Goal: Information Seeking & Learning: Learn about a topic

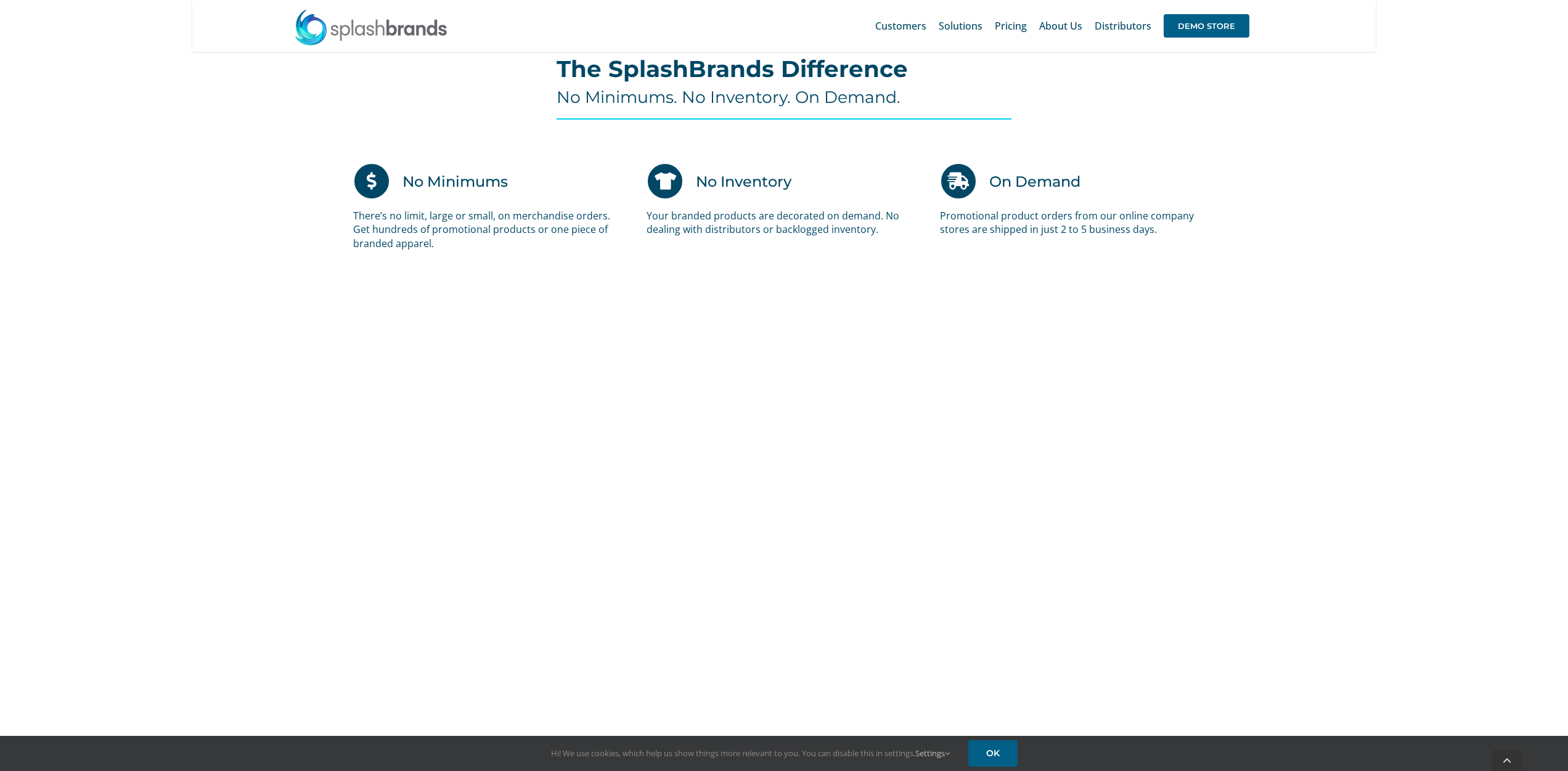
scroll to position [768, 0]
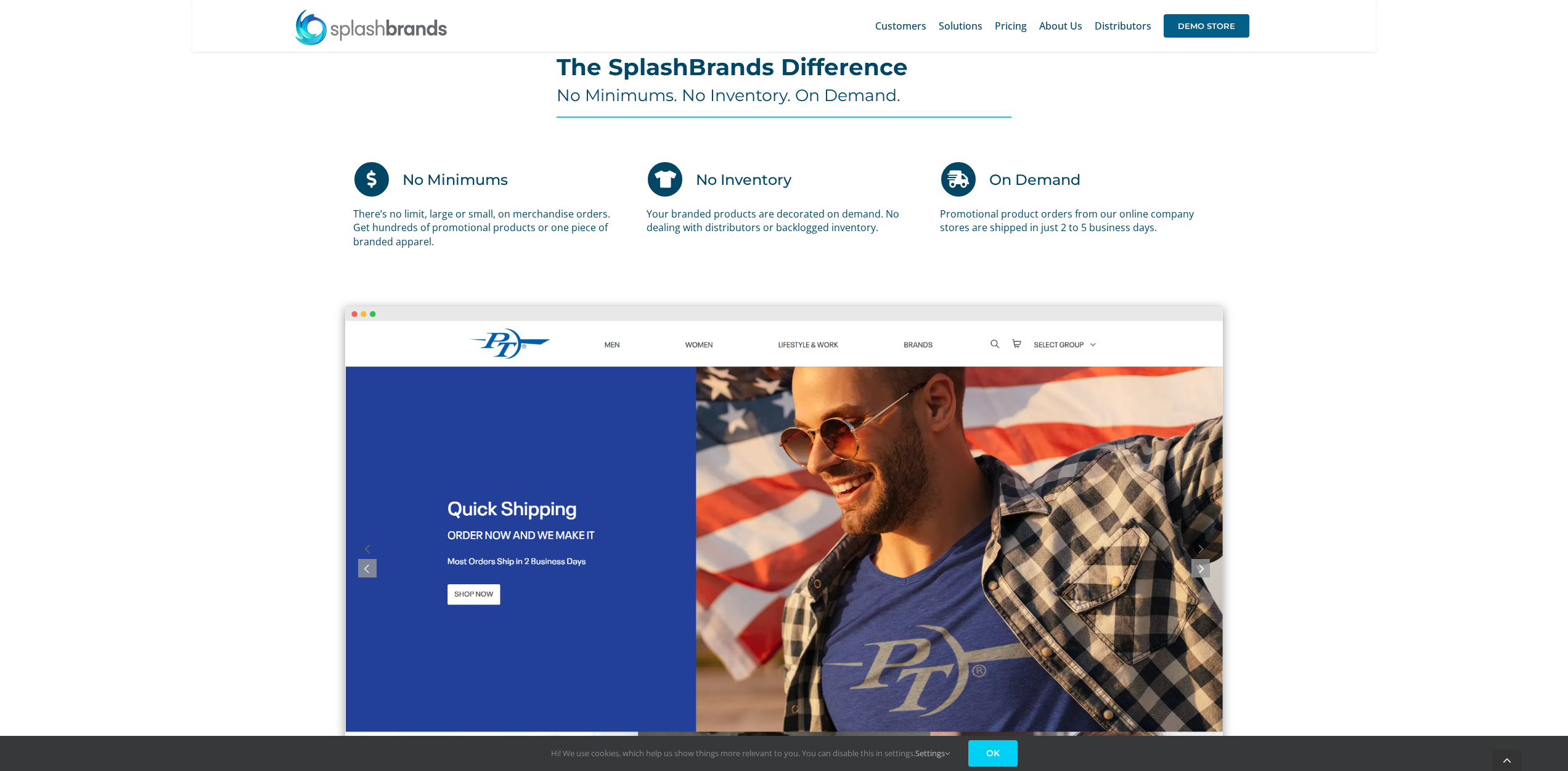
drag, startPoint x: 984, startPoint y: 744, endPoint x: 593, endPoint y: 505, distance: 458.3
click at [984, 744] on link "OK" at bounding box center [992, 753] width 49 height 27
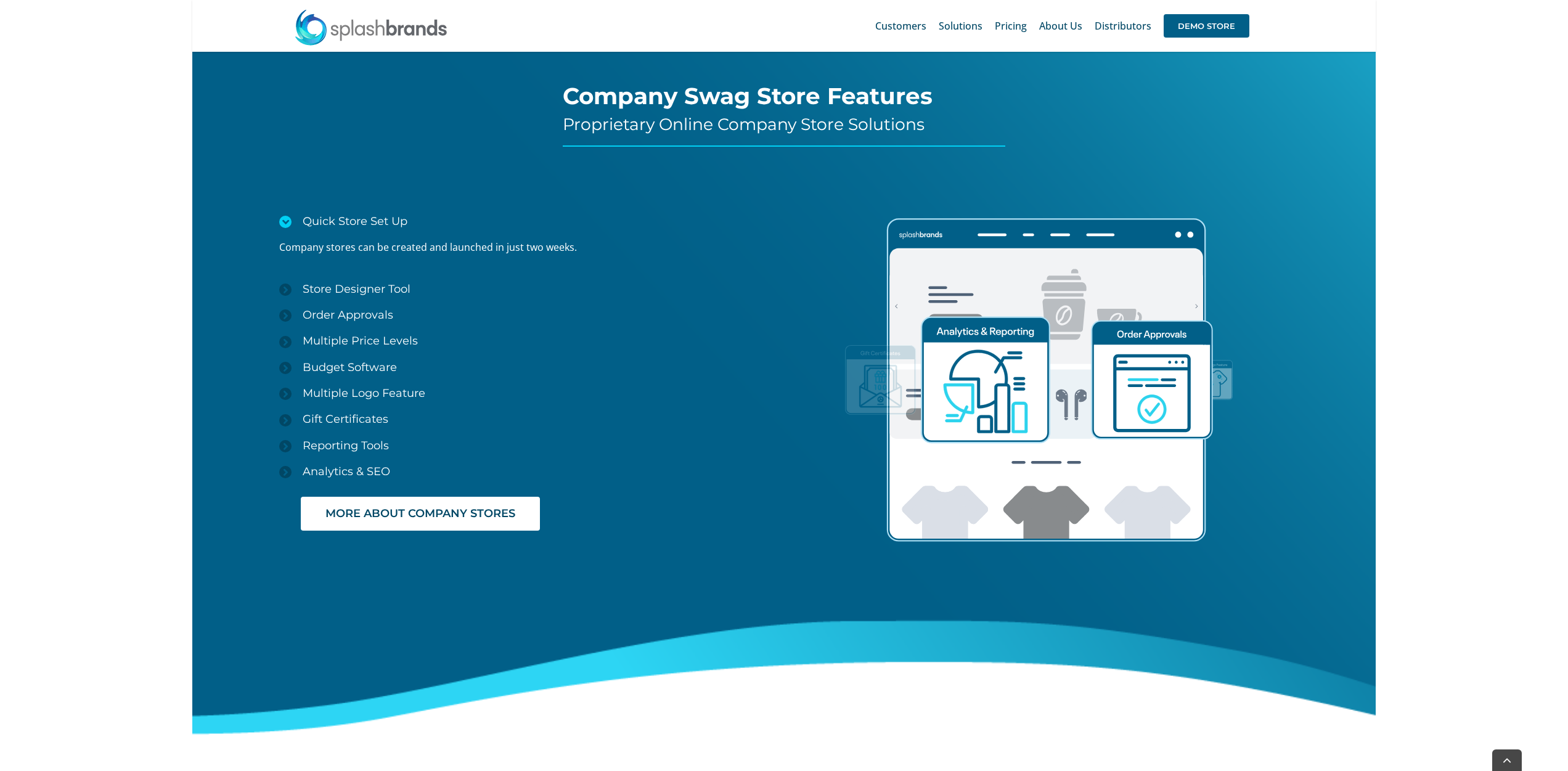
scroll to position [1760, 0]
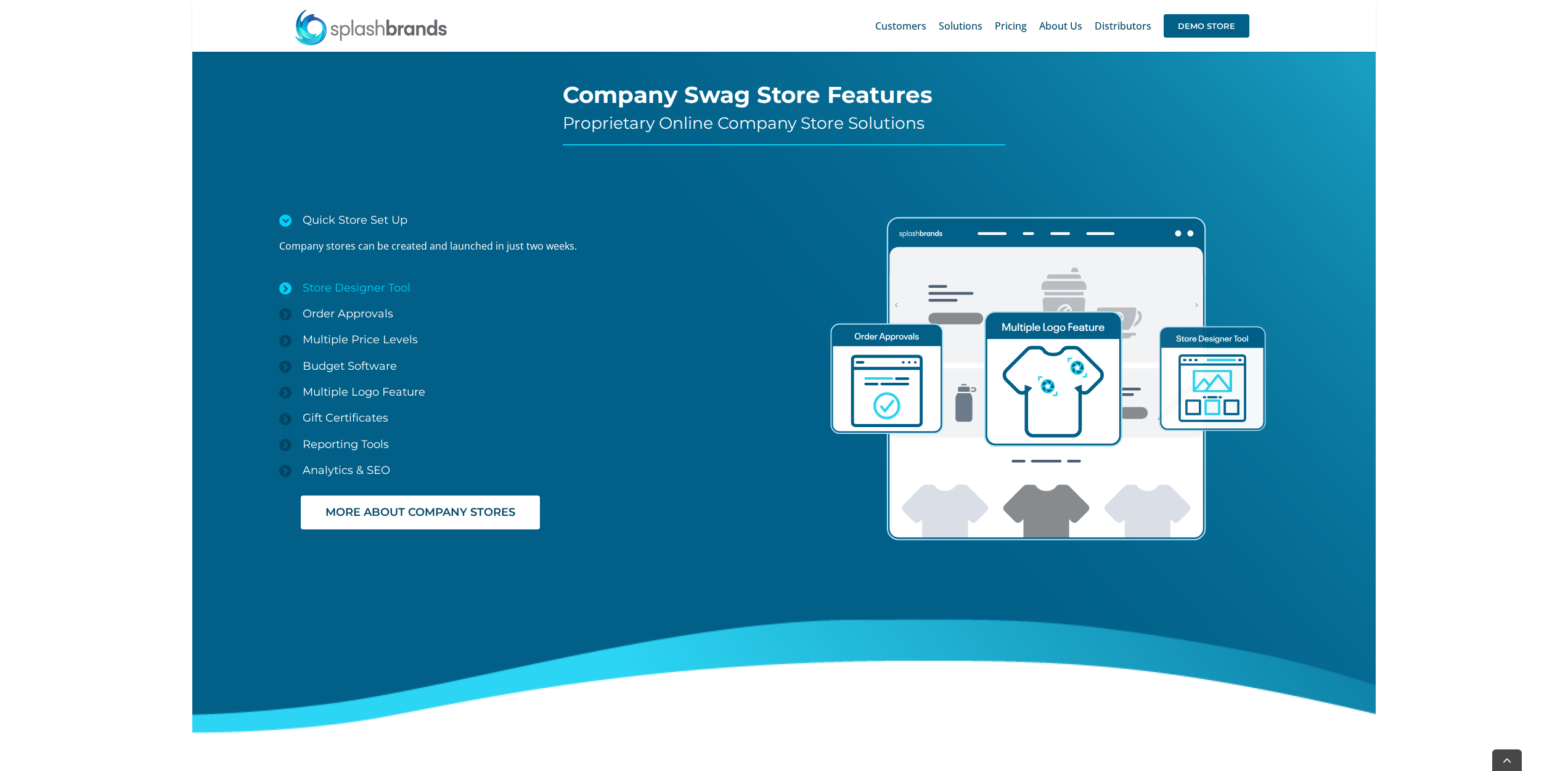
click at [346, 299] on link "Store Designer Tool" at bounding box center [531, 288] width 505 height 26
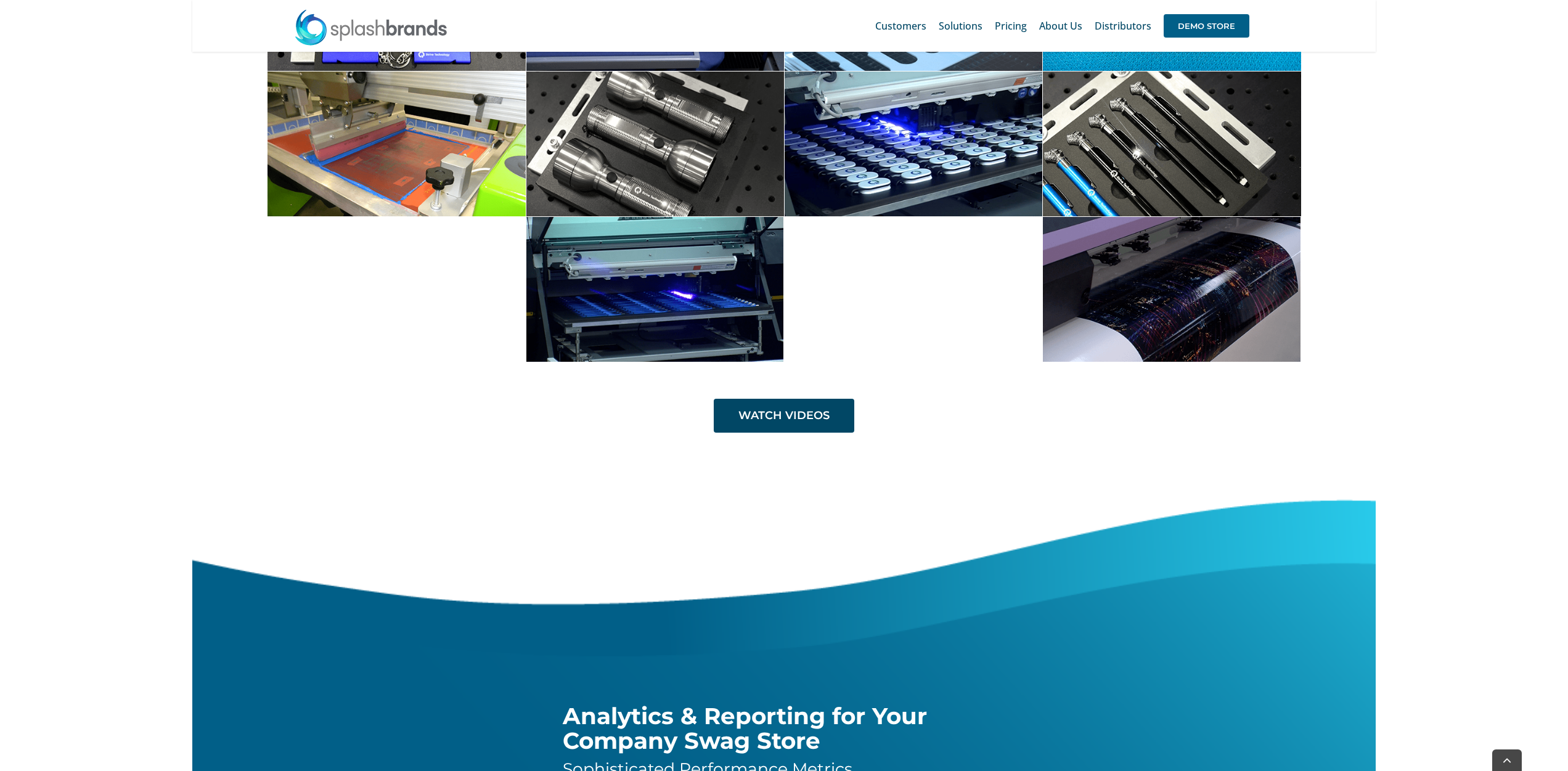
scroll to position [4989, 0]
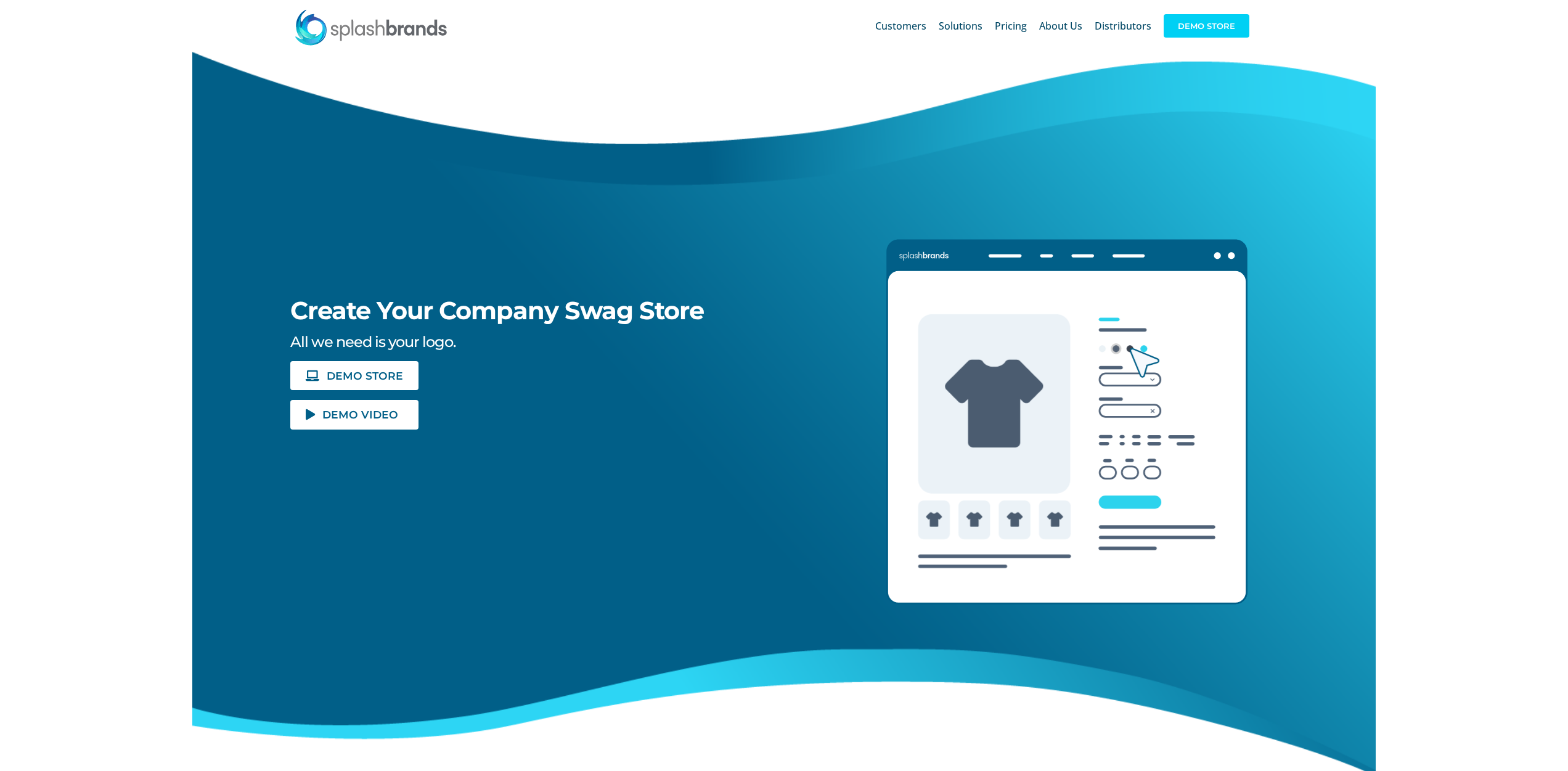
click at [1192, 19] on span "DEMO STORE" at bounding box center [1206, 26] width 86 height 23
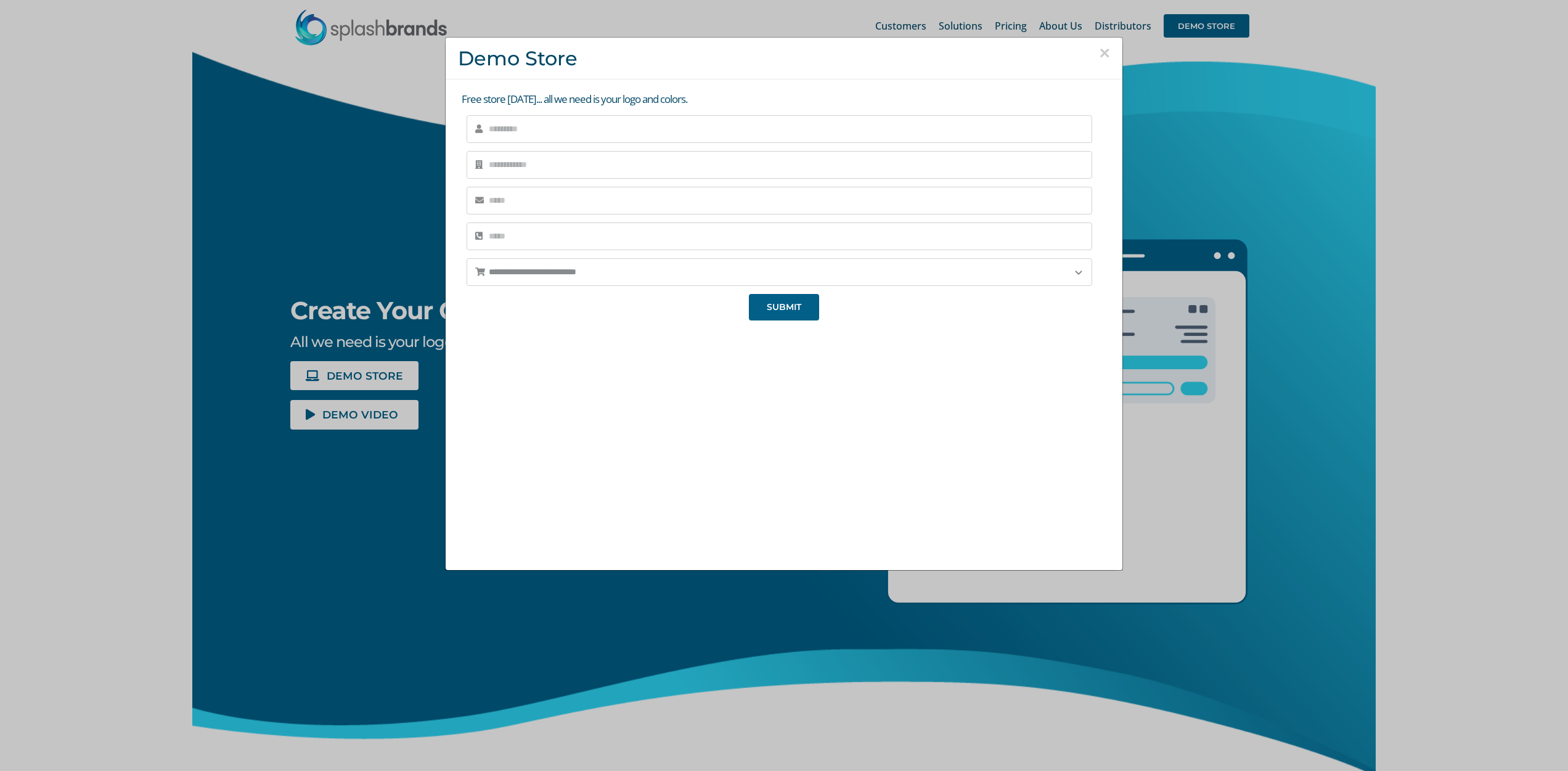
click at [169, 239] on div "**********" at bounding box center [784, 386] width 1568 height 771
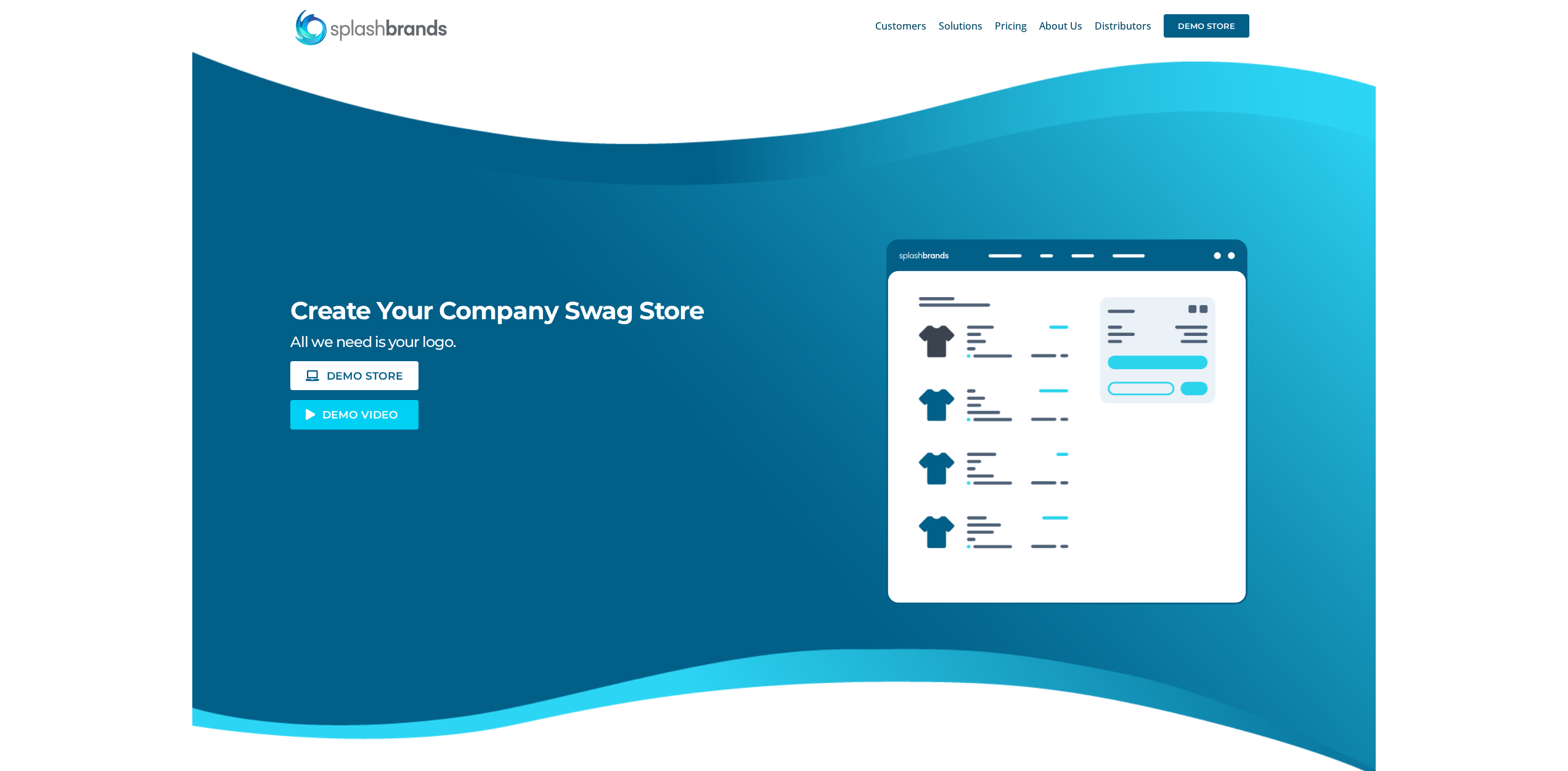
click at [320, 413] on link "DEMO VIDEO" at bounding box center [355, 414] width 128 height 29
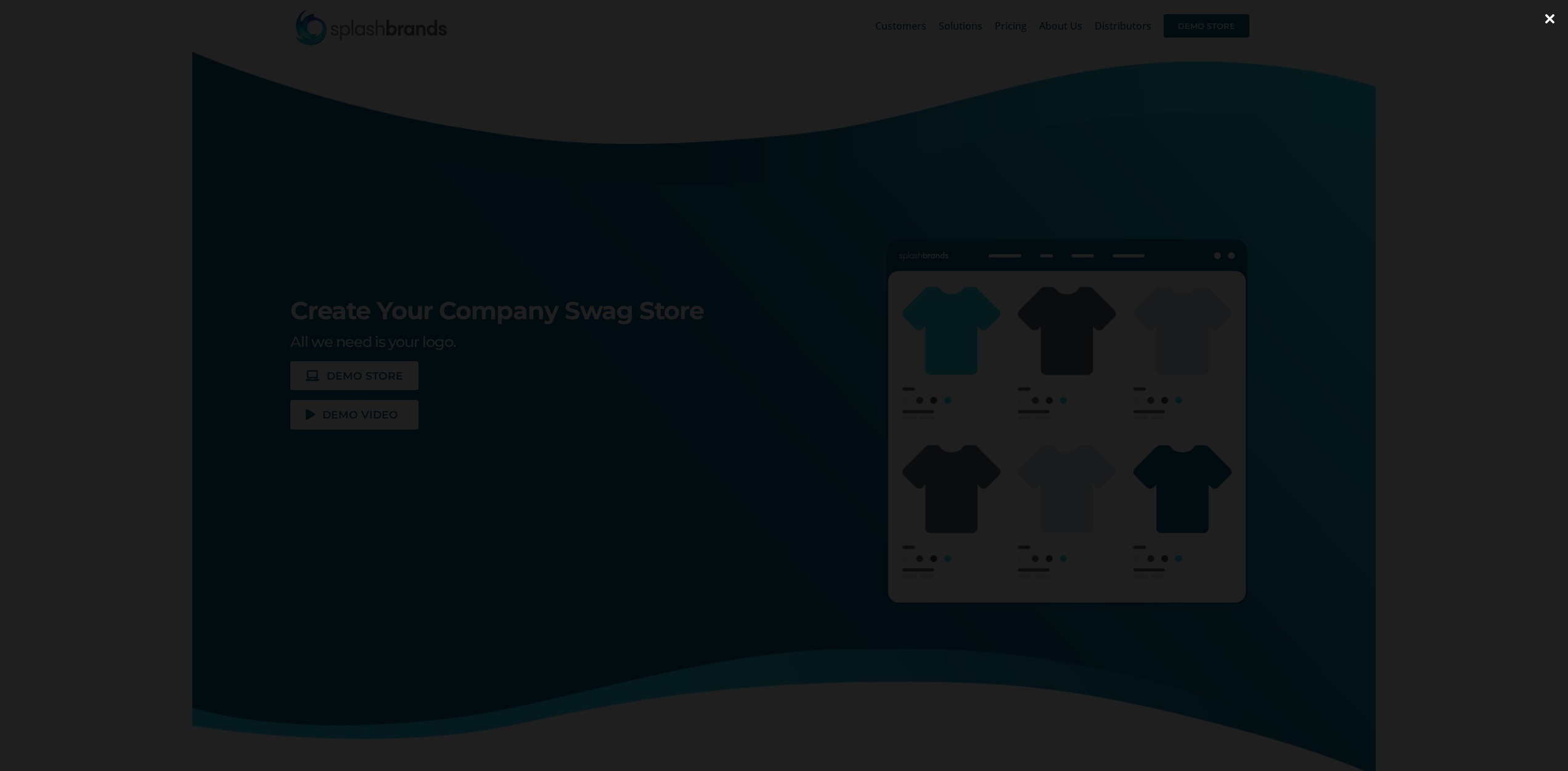
click at [168, 517] on div at bounding box center [784, 386] width 1568 height 771
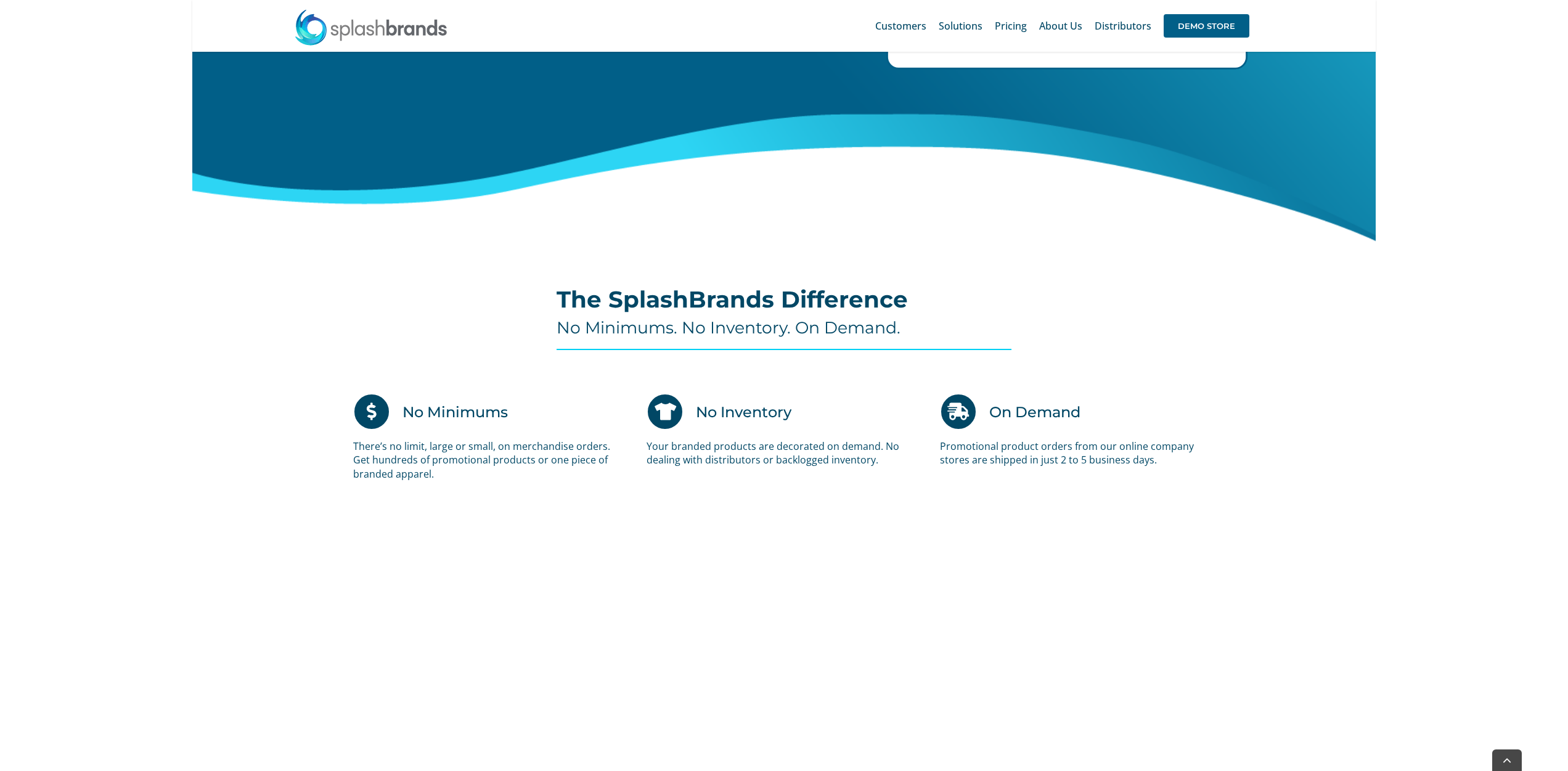
scroll to position [536, 0]
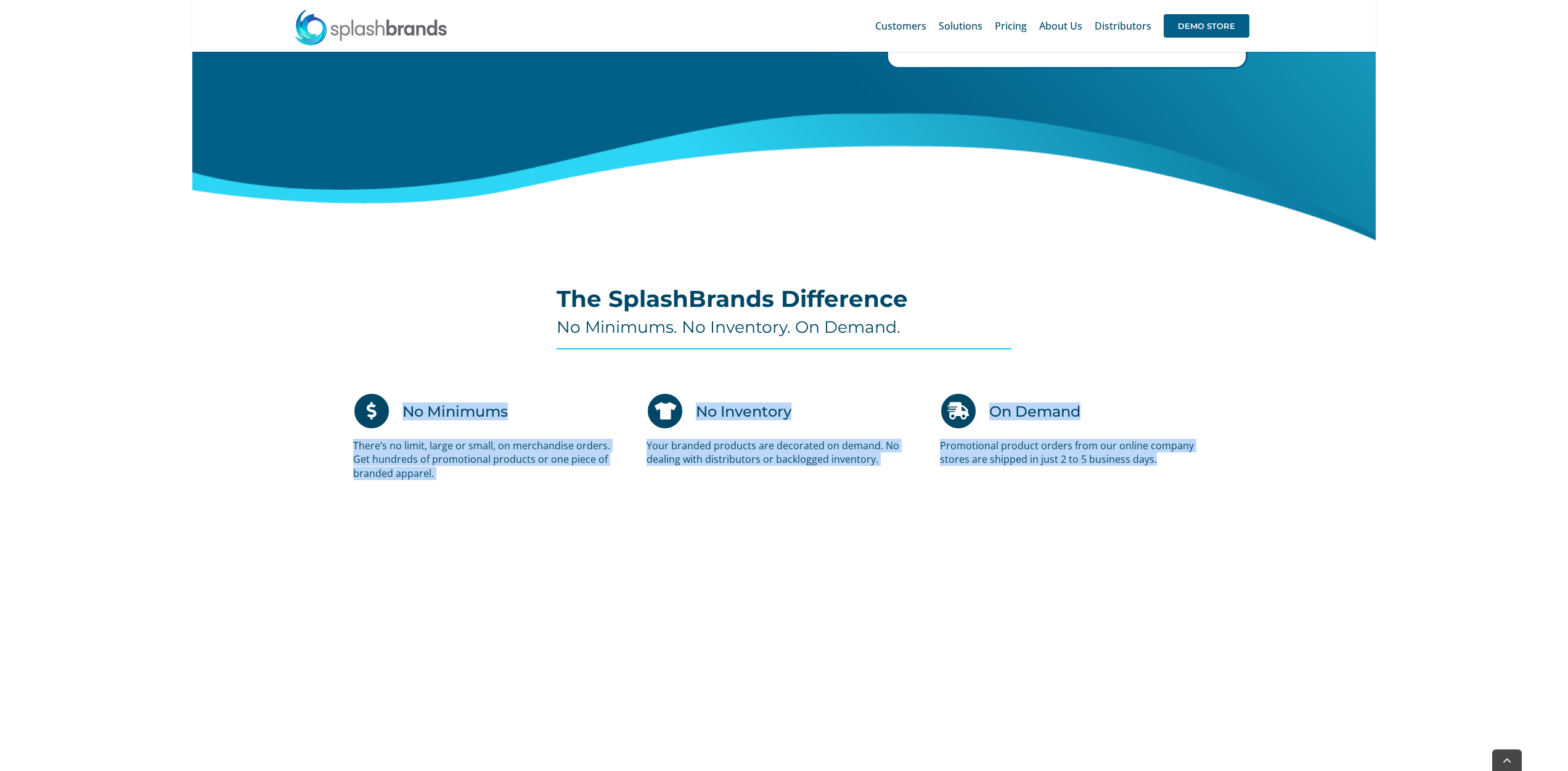
drag, startPoint x: 246, startPoint y: 383, endPoint x: 1198, endPoint y: 489, distance: 957.9
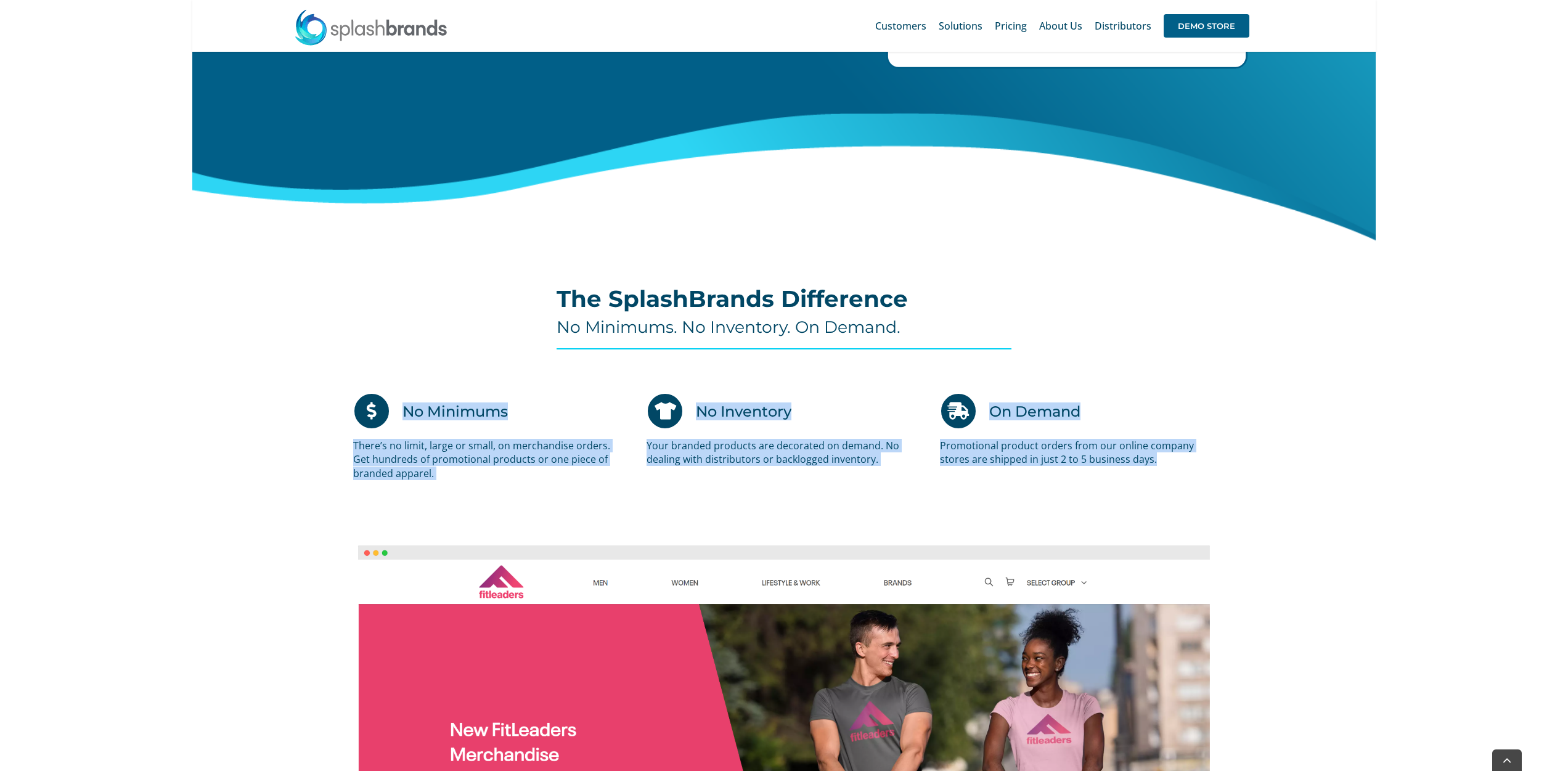
click at [1200, 491] on div "No Minimums There’s no limit, large or small, on merchandise orders. Get hundre…" at bounding box center [784, 449] width 1231 height 149
click at [1191, 487] on div "No Minimums There’s no limit, large or small, on merchandise orders. Get hundre…" at bounding box center [784, 449] width 880 height 112
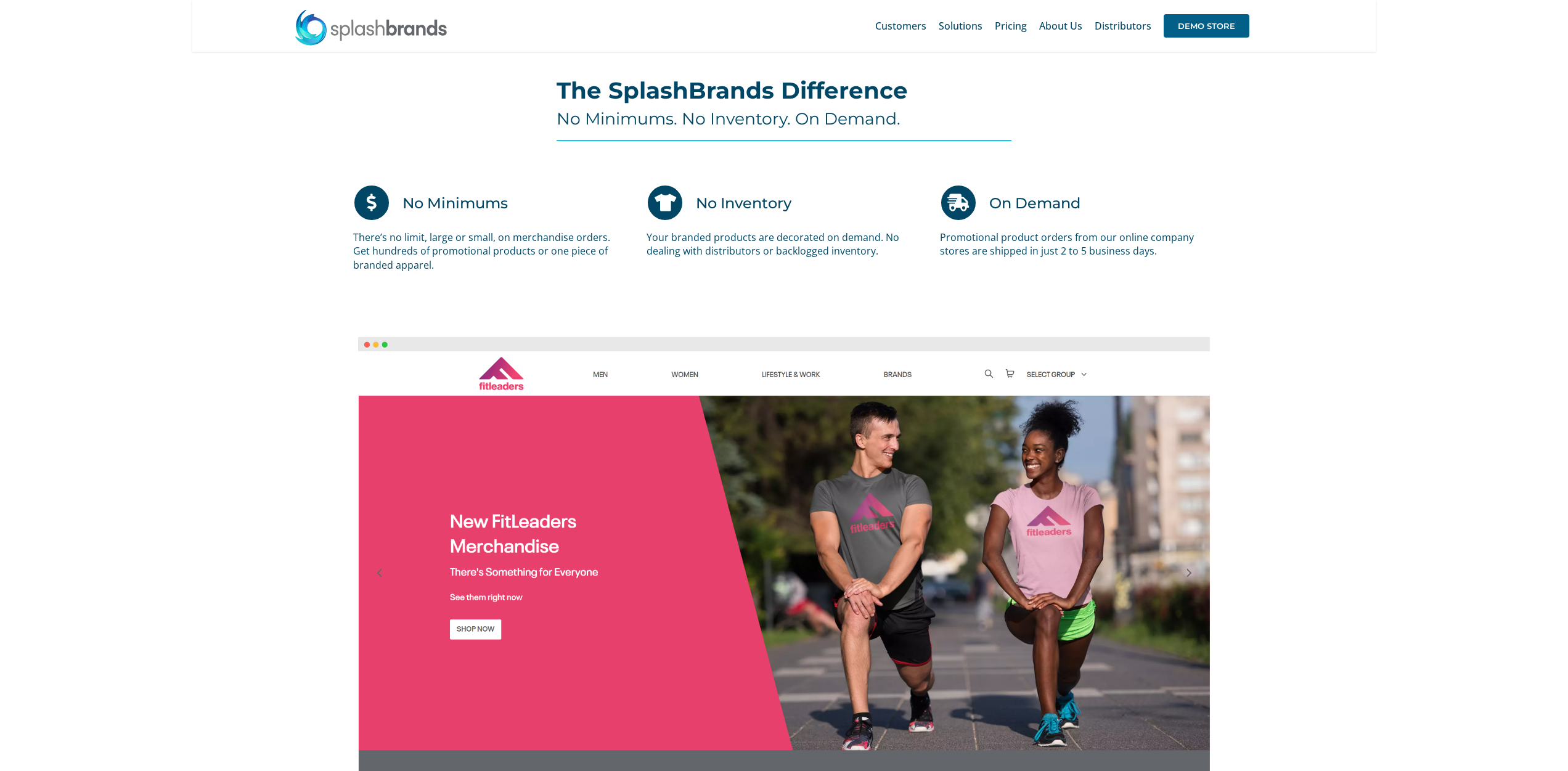
scroll to position [0, 0]
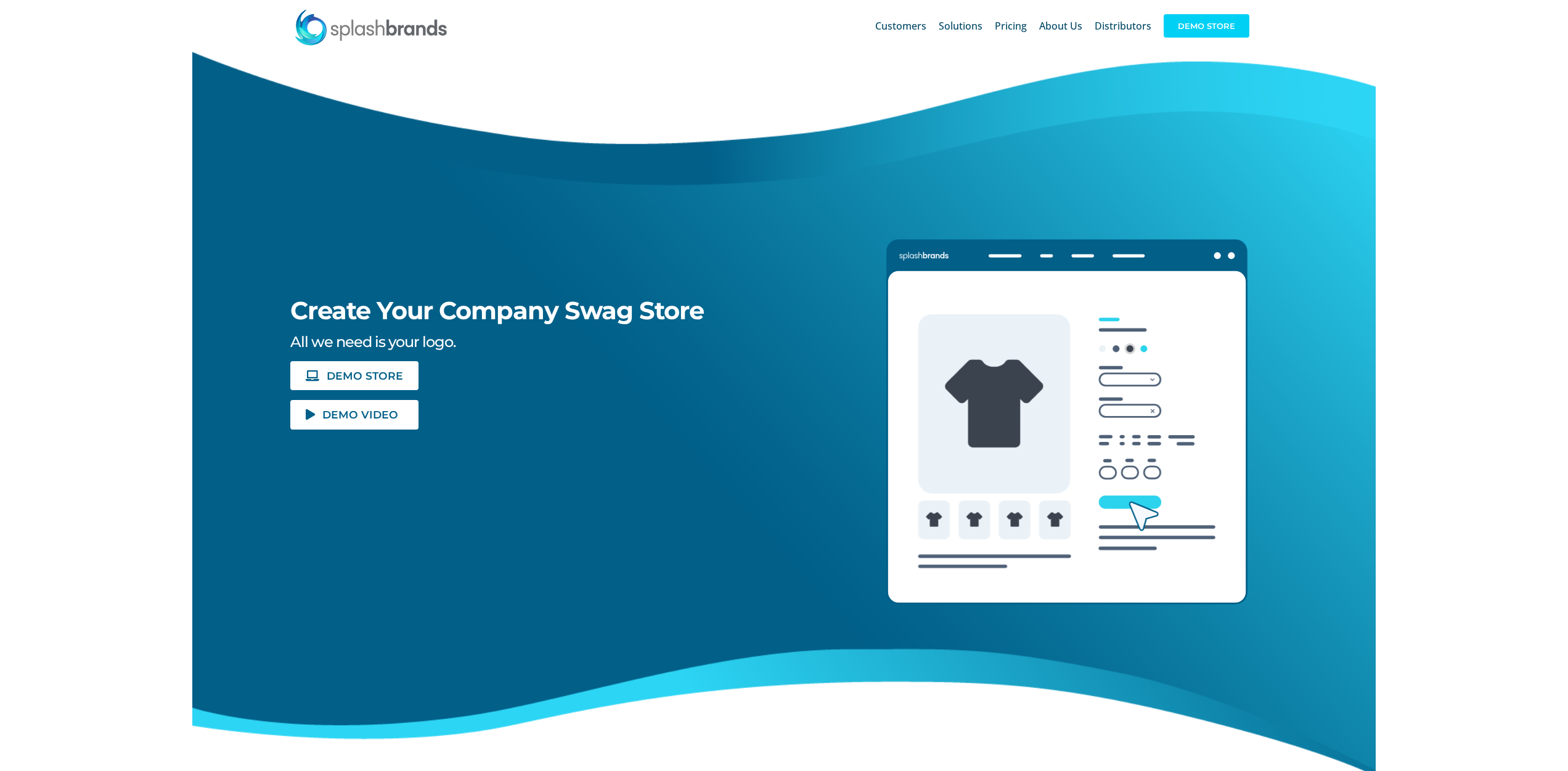
click at [1192, 18] on span "DEMO STORE" at bounding box center [1206, 26] width 86 height 23
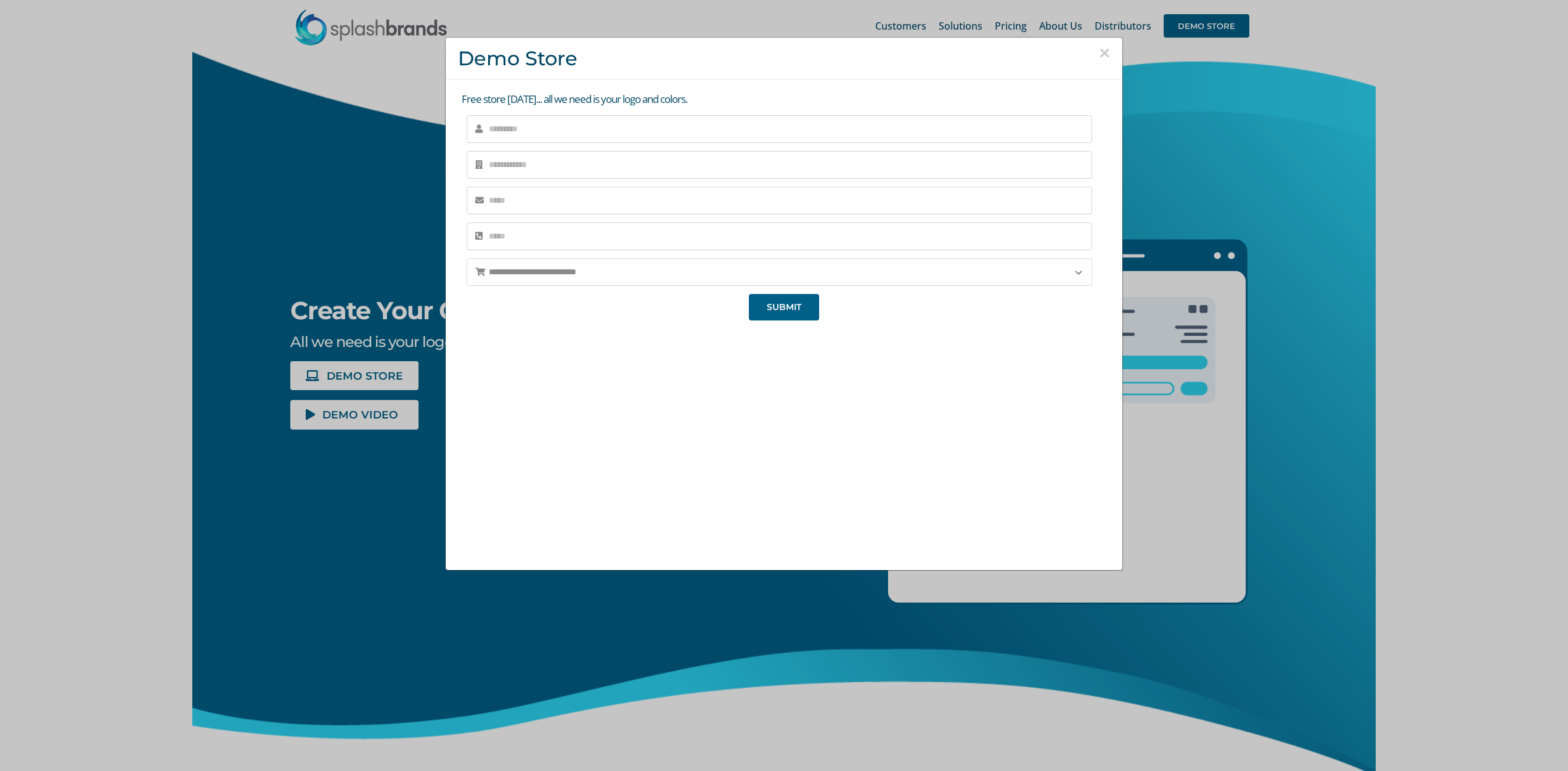
click at [564, 267] on select "**********" at bounding box center [779, 272] width 625 height 28
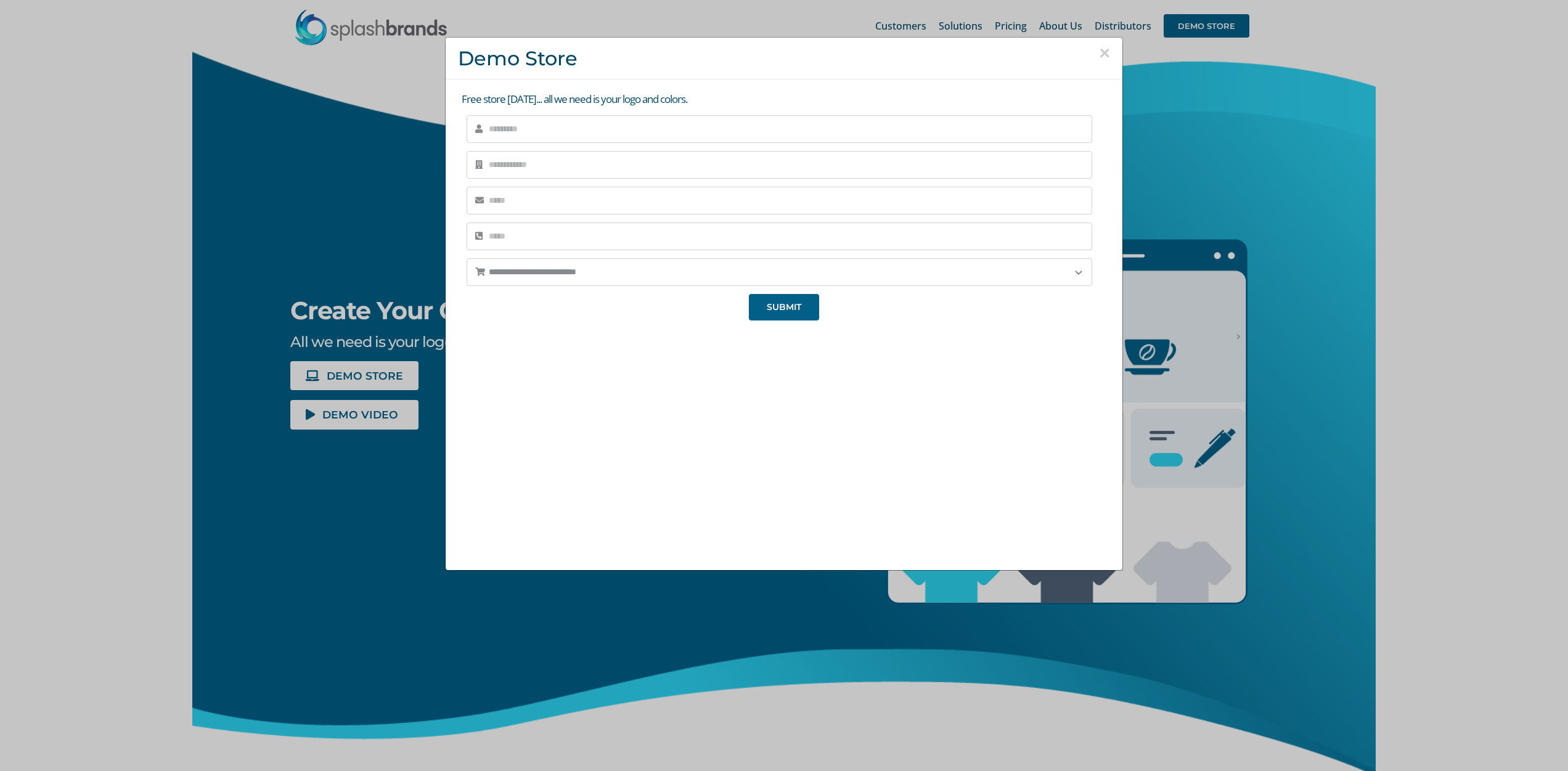
click at [298, 507] on div "**********" at bounding box center [784, 386] width 1568 height 771
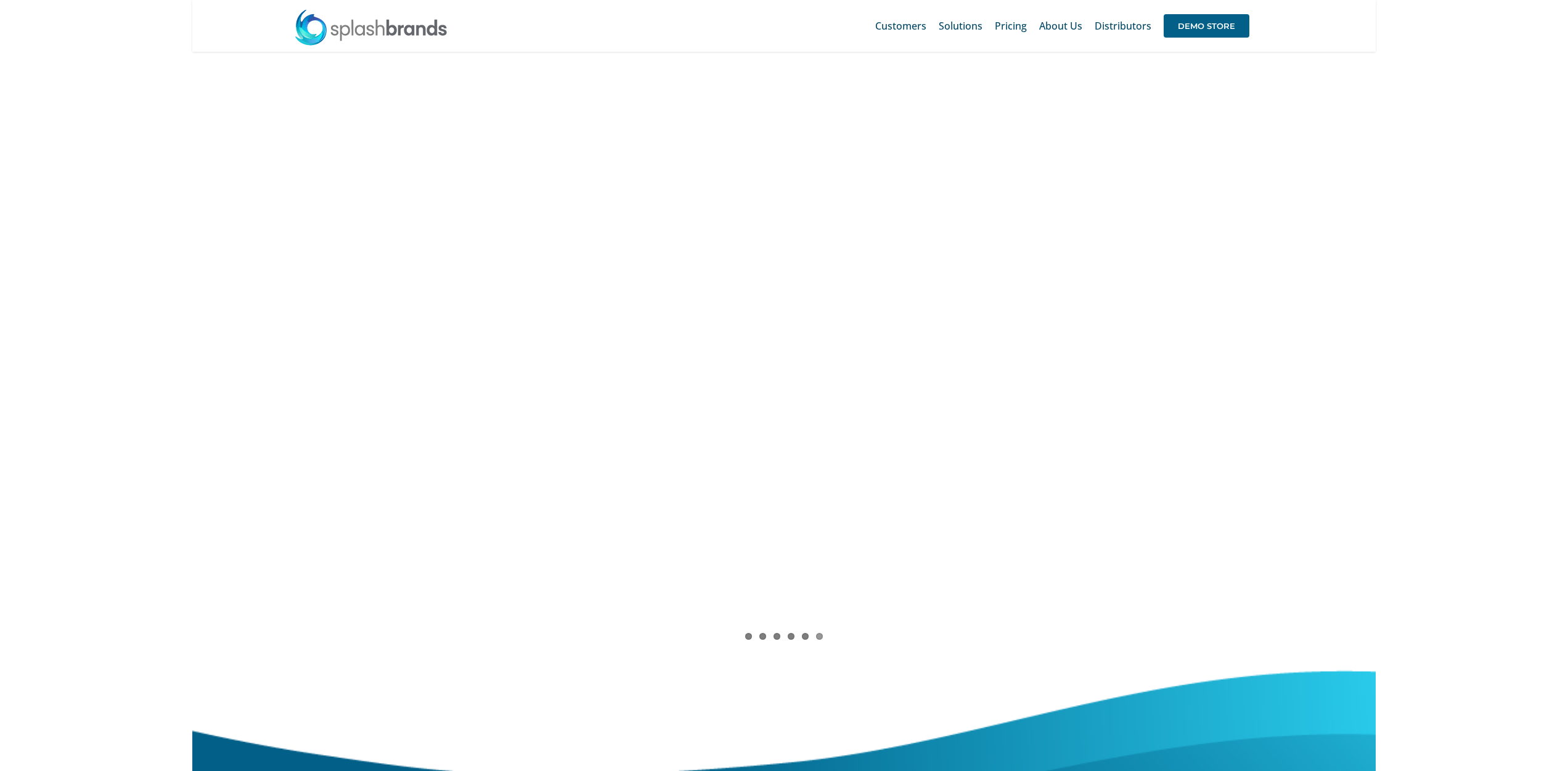
scroll to position [967, 0]
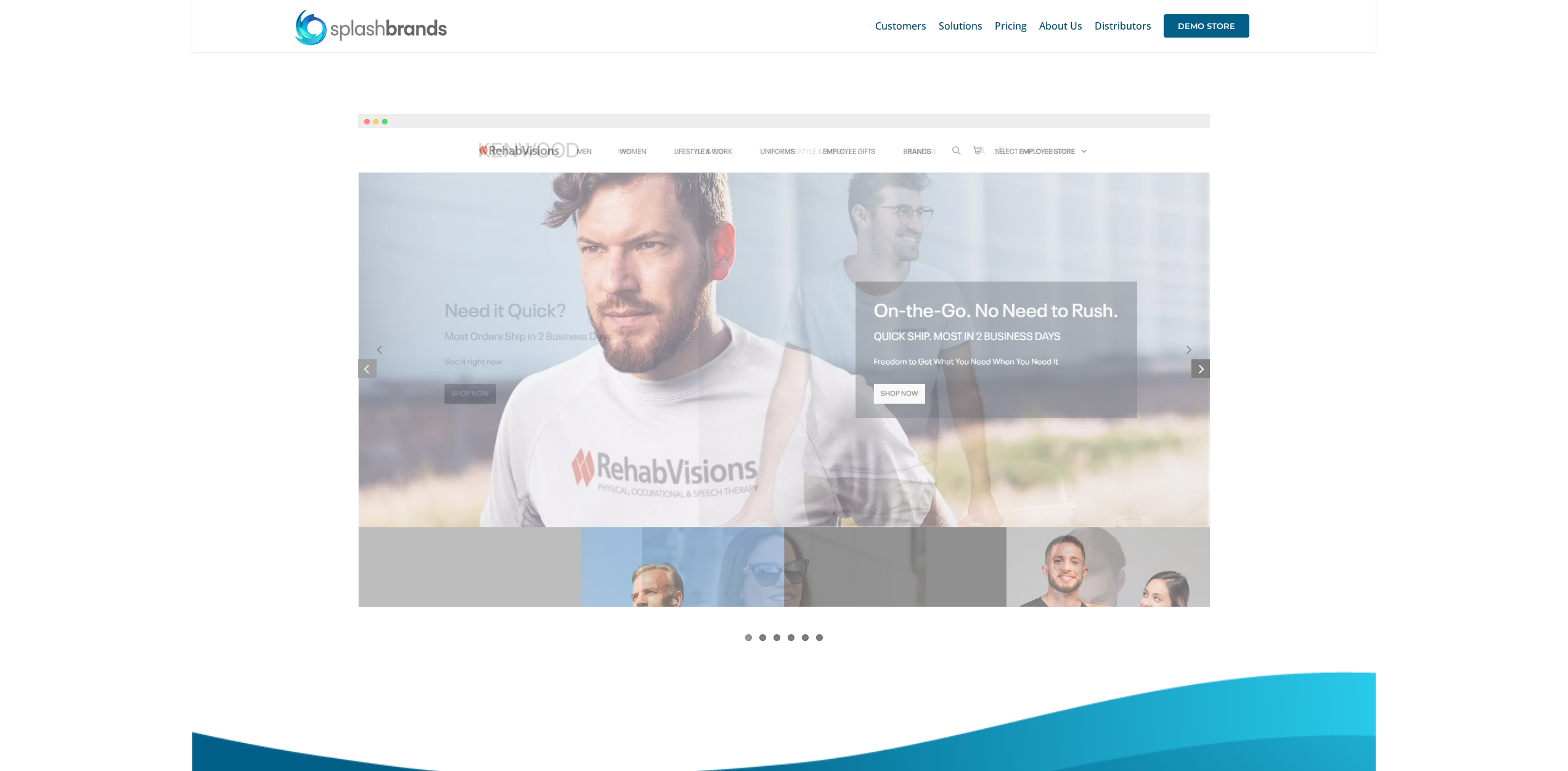
click at [1203, 367] on icon at bounding box center [1201, 368] width 6 height 15
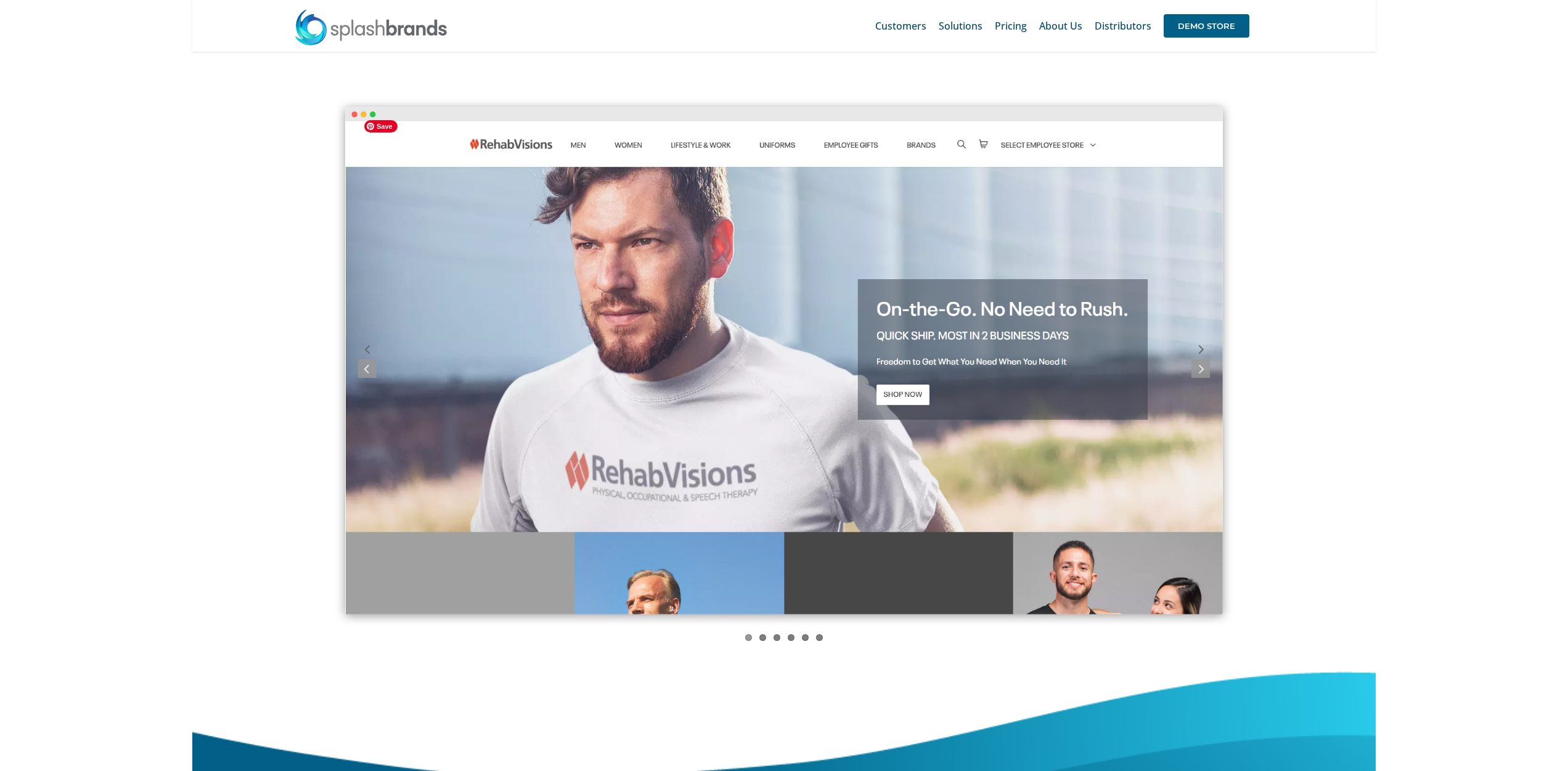
click at [1198, 353] on img "screely-1684637879533" at bounding box center [784, 361] width 877 height 508
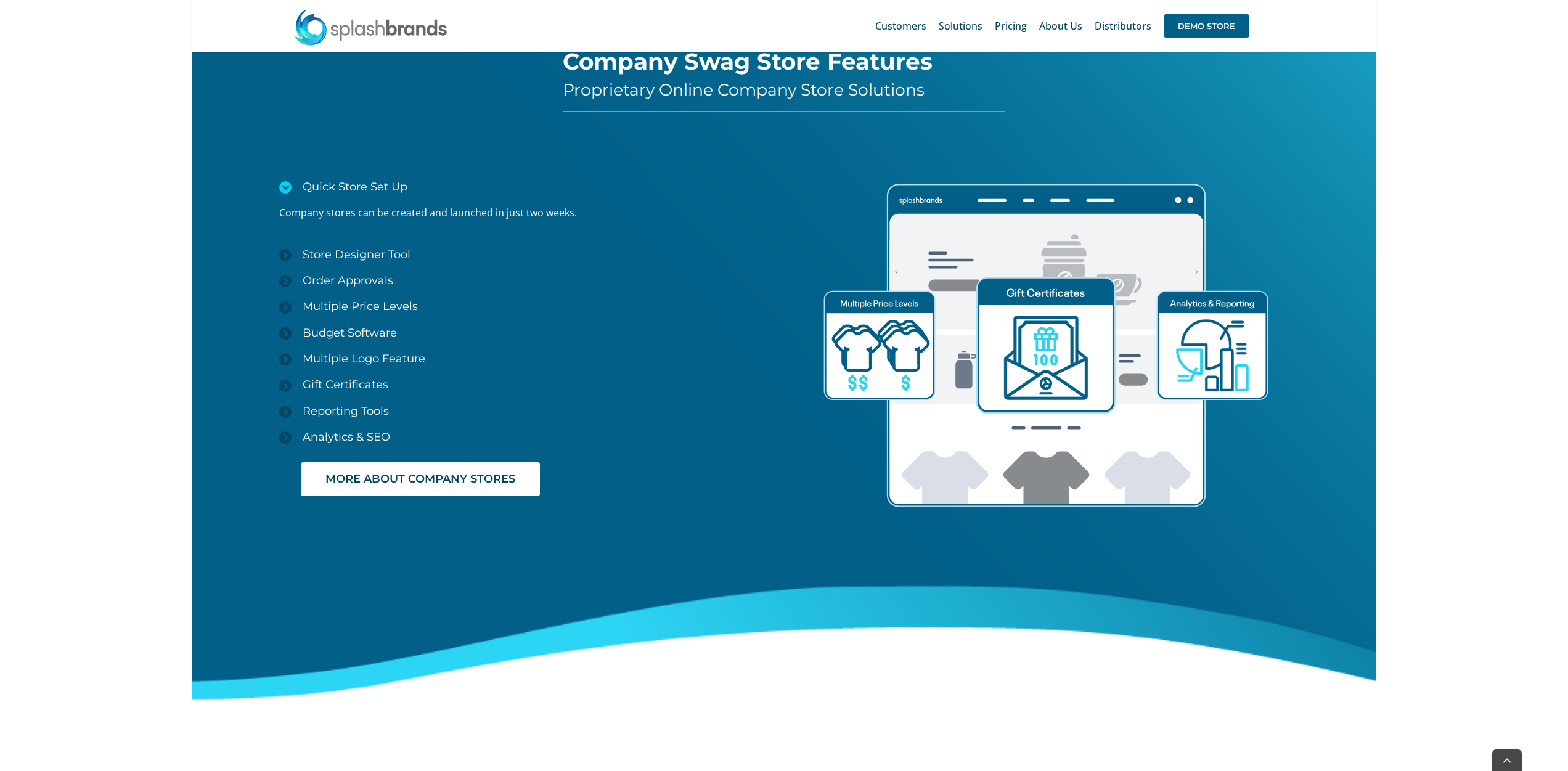
scroll to position [1797, 0]
